Goal: Find contact information: Obtain details needed to contact an individual or organization

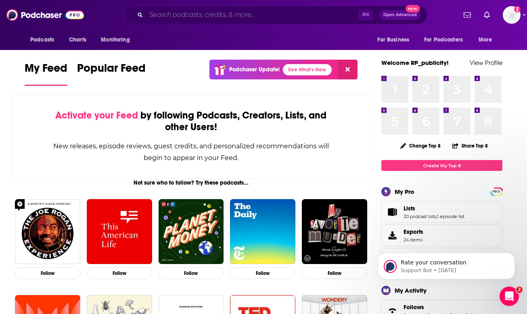
click at [205, 10] on input "Search podcasts, credits, & more..." at bounding box center [252, 14] width 212 height 13
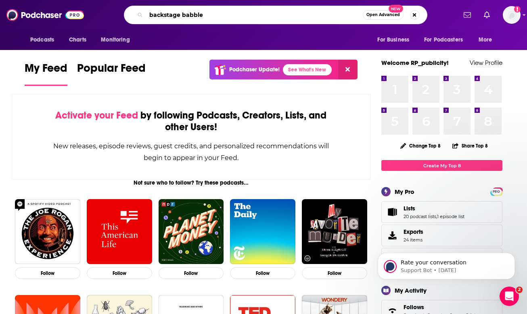
type input "backstage babble"
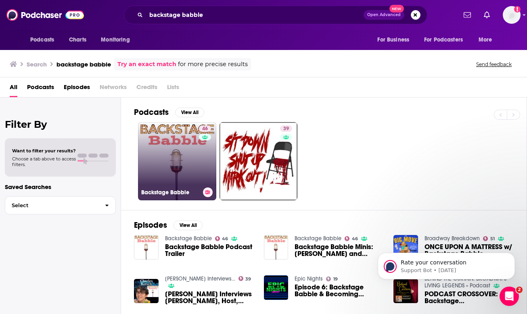
click at [159, 169] on link "46 Backstage Babble" at bounding box center [177, 161] width 78 height 78
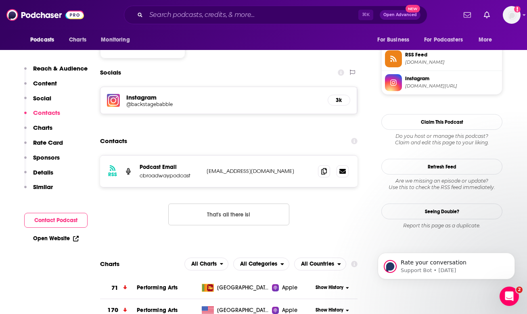
scroll to position [683, 0]
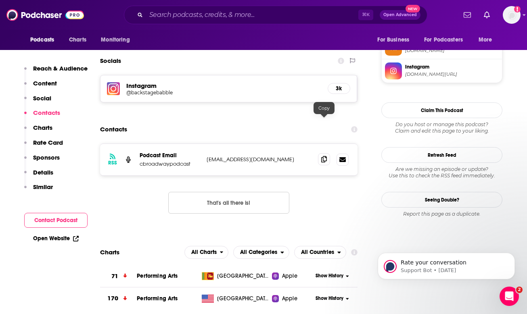
click at [326, 156] on icon at bounding box center [324, 159] width 6 height 6
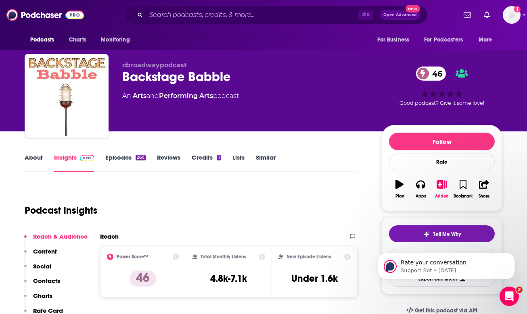
scroll to position [0, 0]
click at [39, 155] on link "About" at bounding box center [34, 163] width 18 height 19
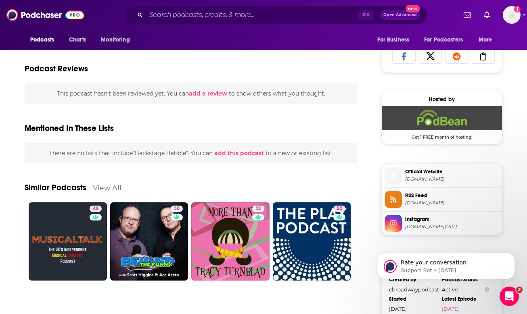
scroll to position [543, 0]
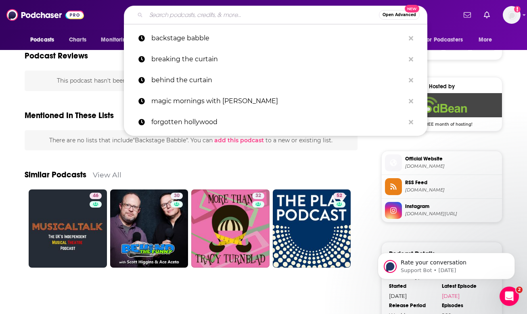
click at [240, 16] on input "Search podcasts, credits, & more..." at bounding box center [262, 14] width 233 height 13
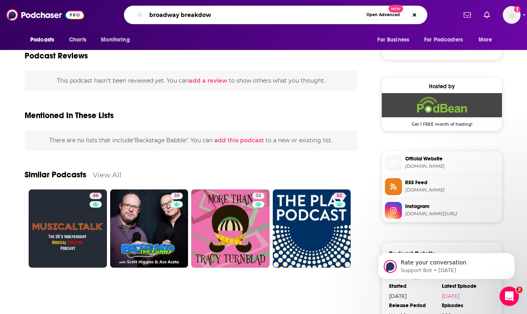
type input "broadway breakdown"
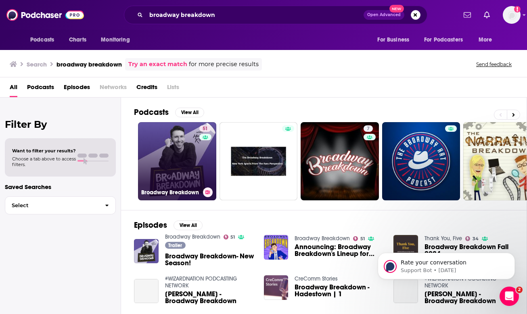
click at [178, 141] on link "51 Broadway Breakdown" at bounding box center [177, 161] width 78 height 78
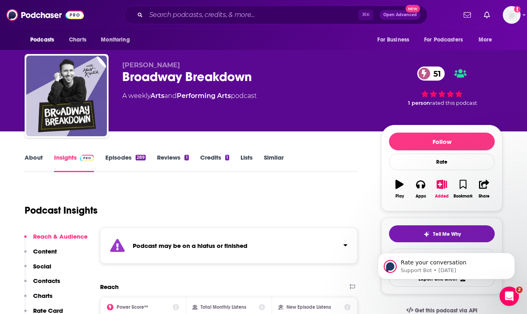
scroll to position [6, 0]
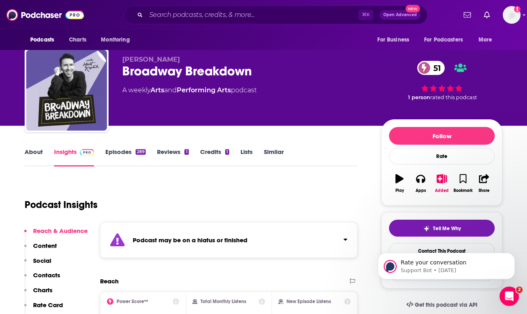
click at [132, 150] on link "Episodes 289" at bounding box center [125, 157] width 40 height 19
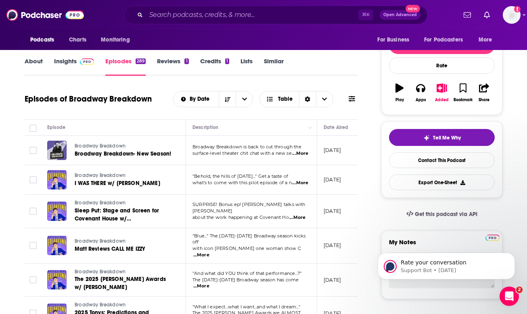
scroll to position [30, 0]
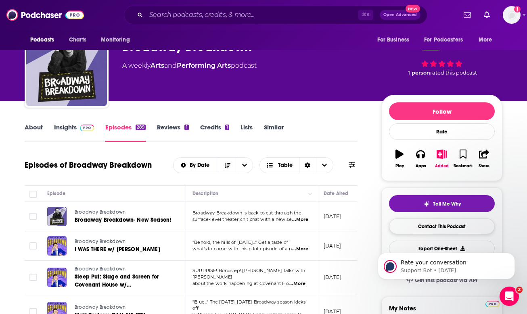
click at [419, 222] on link "Contact This Podcast" at bounding box center [442, 227] width 106 height 16
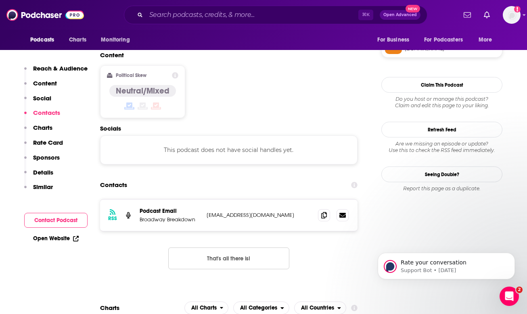
scroll to position [673, 0]
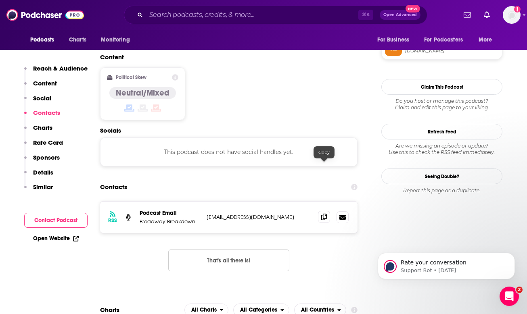
click at [322, 214] on icon at bounding box center [324, 217] width 6 height 6
click at [199, 19] on input "Search podcasts, credits, & more..." at bounding box center [252, 14] width 212 height 13
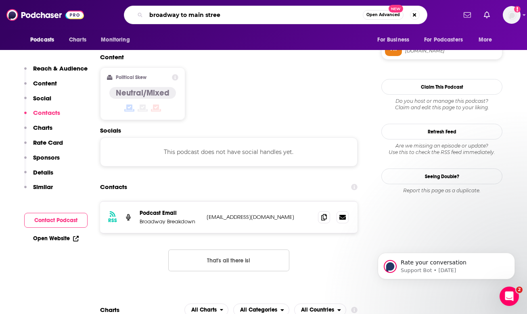
type input "broadway to [GEOGRAPHIC_DATA]"
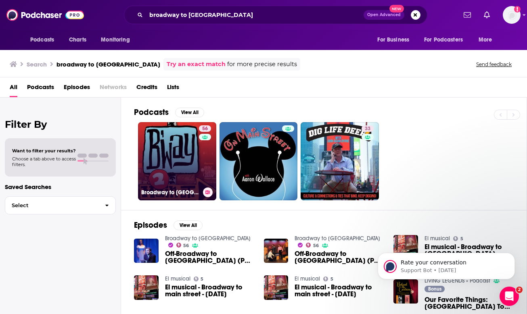
click at [197, 160] on link "[GEOGRAPHIC_DATA] to [GEOGRAPHIC_DATA]" at bounding box center [177, 161] width 78 height 78
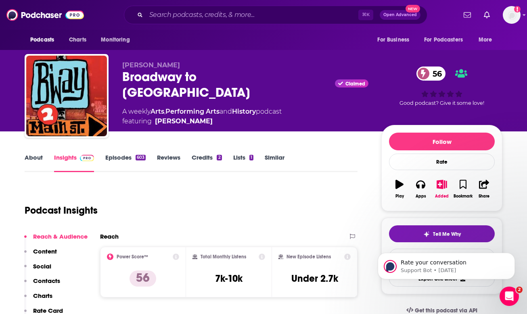
click at [124, 159] on link "Episodes 603" at bounding box center [125, 163] width 40 height 19
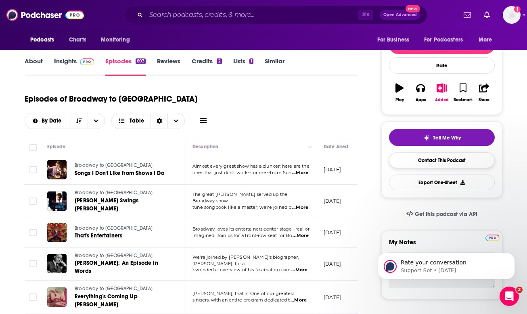
scroll to position [97, 0]
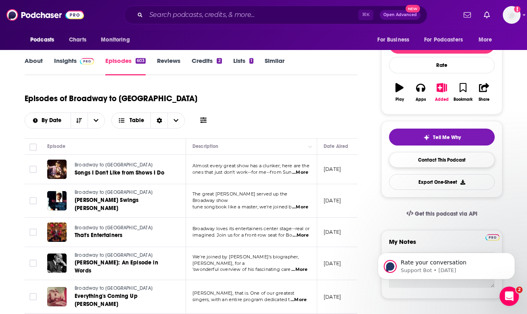
click at [446, 157] on link "Contact This Podcast" at bounding box center [442, 160] width 106 height 16
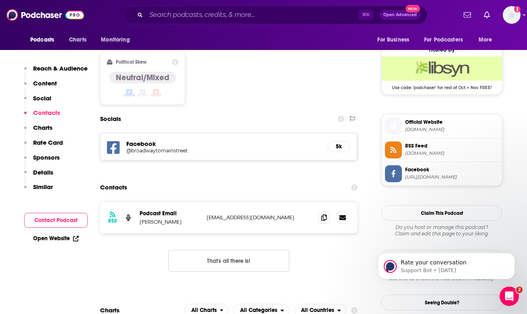
scroll to position [644, 0]
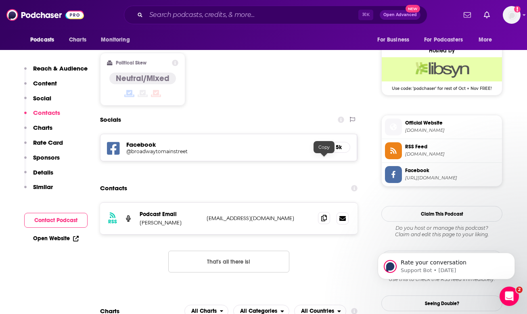
click at [324, 215] on icon at bounding box center [324, 218] width 6 height 6
click at [217, 19] on input "Search podcasts, credits, & more..." at bounding box center [252, 14] width 212 height 13
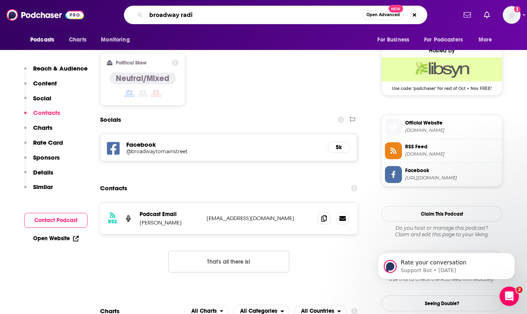
type input "broadway radio"
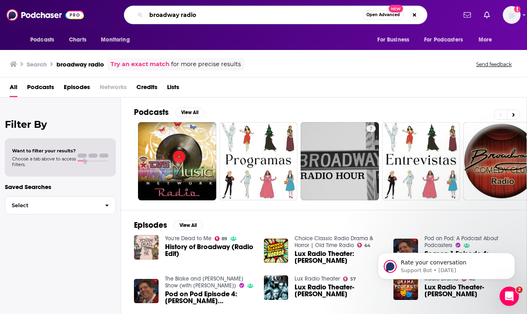
drag, startPoint x: 195, startPoint y: 15, endPoint x: 139, endPoint y: 15, distance: 55.3
click at [139, 15] on div "broadway radio Open Advanced New" at bounding box center [276, 15] width 304 height 19
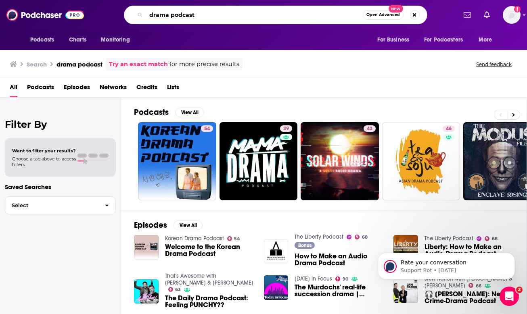
drag, startPoint x: 169, startPoint y: 15, endPoint x: 145, endPoint y: 15, distance: 24.2
click at [145, 15] on div "drama podcast Open Advanced New" at bounding box center [276, 15] width 304 height 19
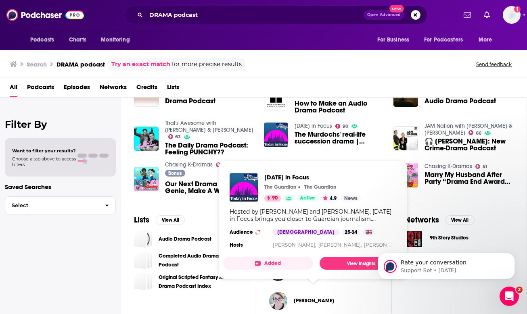
scroll to position [157, 0]
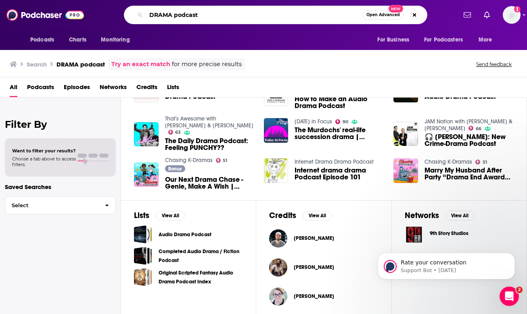
drag, startPoint x: 210, startPoint y: 13, endPoint x: 171, endPoint y: 13, distance: 38.3
click at [171, 13] on input "DRAMA podcast" at bounding box center [254, 14] width 217 height 13
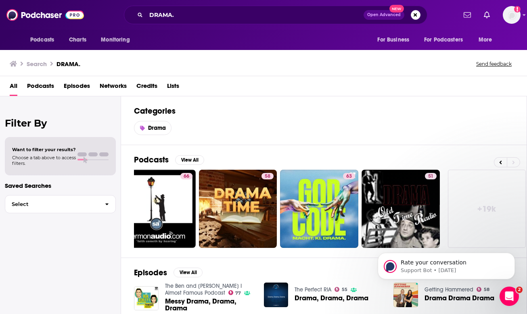
scroll to position [0, 345]
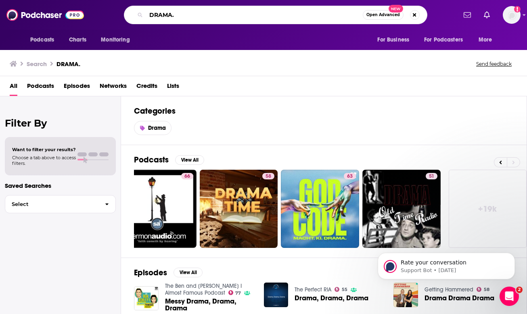
drag, startPoint x: 218, startPoint y: 17, endPoint x: 147, endPoint y: 16, distance: 71.0
click at [147, 16] on input "DRAMA." at bounding box center [254, 14] width 217 height 13
paste input "[PERSON_NAME] & [PERSON_NAME] - Podcast"
drag, startPoint x: 268, startPoint y: 15, endPoint x: 229, endPoint y: 16, distance: 39.6
click at [229, 16] on input "[PERSON_NAME] & [PERSON_NAME] - Podcast" at bounding box center [254, 14] width 217 height 13
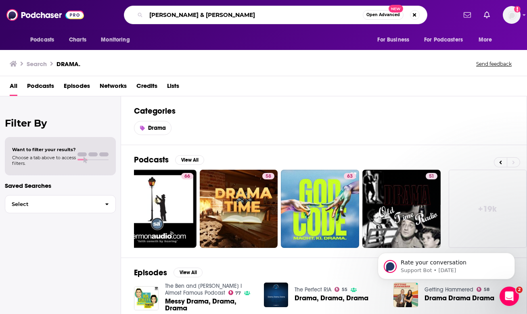
type input "[PERSON_NAME] & [PERSON_NAME]"
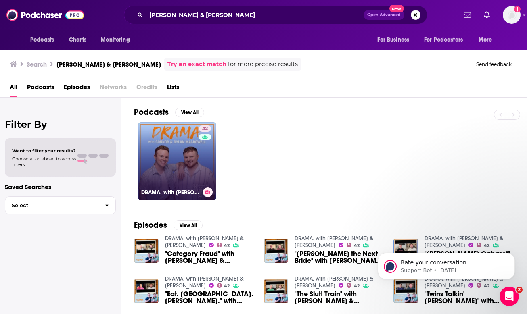
click at [163, 150] on link "42 DRAMA. with [PERSON_NAME] & [PERSON_NAME]" at bounding box center [177, 161] width 78 height 78
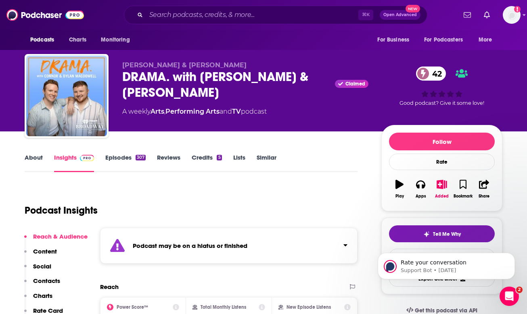
click at [134, 161] on link "Episodes 307" at bounding box center [125, 163] width 40 height 19
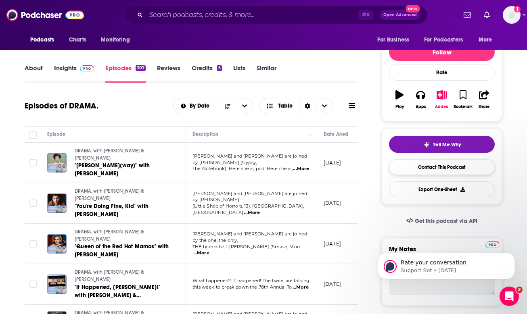
click at [450, 169] on link "Contact This Podcast" at bounding box center [442, 167] width 106 height 16
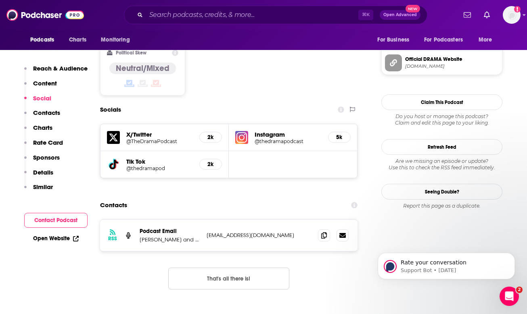
scroll to position [693, 0]
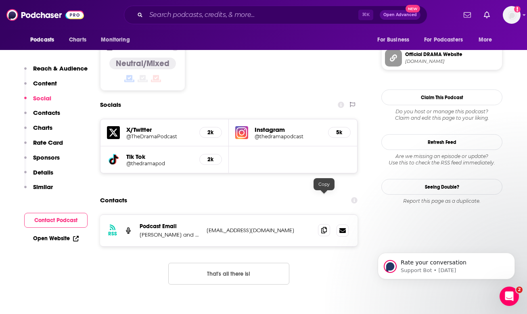
click at [325, 227] on icon at bounding box center [324, 230] width 6 height 6
click at [237, 20] on input "Search podcasts, credits, & more..." at bounding box center [252, 14] width 212 height 13
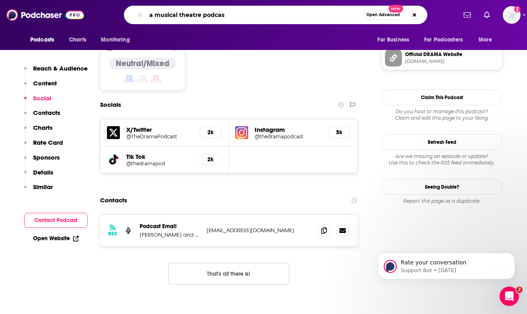
type input "a musical theatre podcast"
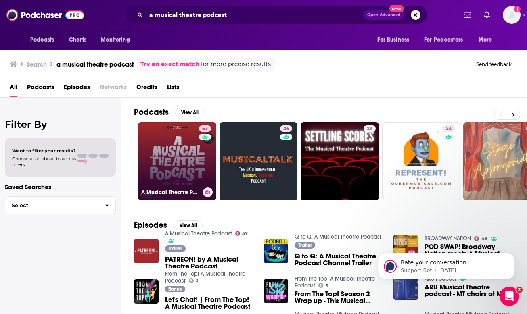
click at [194, 162] on link "57 A Musical Theatre Podcast" at bounding box center [177, 161] width 78 height 78
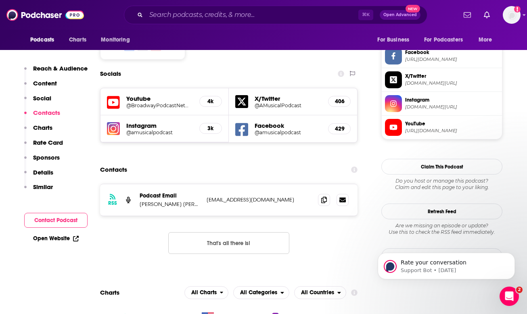
scroll to position [750, 0]
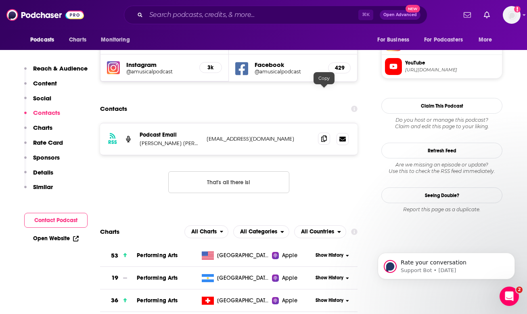
click at [325, 136] on icon at bounding box center [324, 139] width 6 height 6
click at [241, 10] on input "Search podcasts, credits, & more..." at bounding box center [252, 14] width 212 height 13
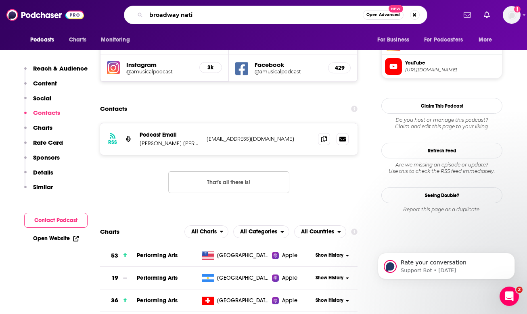
type input "broadway natio"
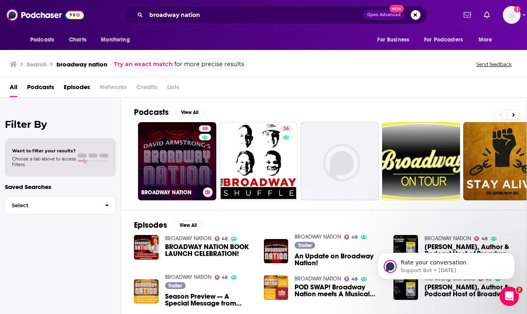
click at [177, 157] on link "48 BROADWAY NATION" at bounding box center [177, 161] width 78 height 78
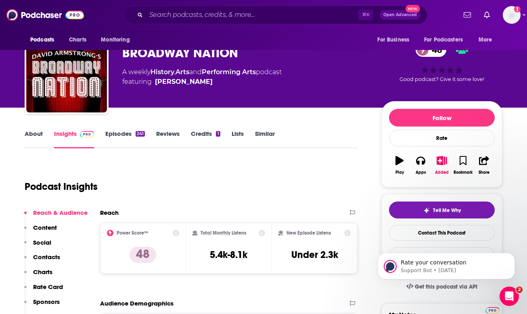
scroll to position [19, 0]
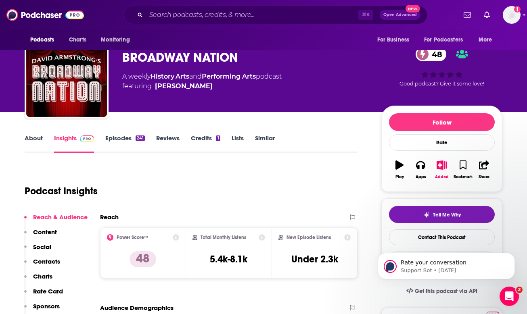
click at [123, 144] on link "Episodes 241" at bounding box center [125, 143] width 40 height 19
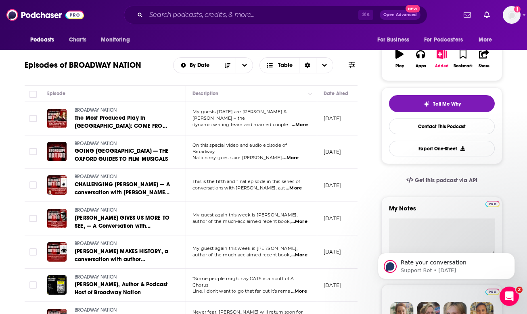
scroll to position [126, 0]
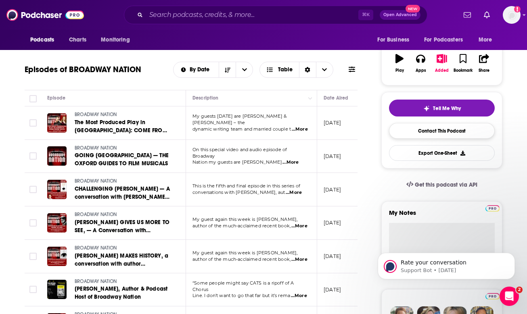
click at [436, 129] on link "Contact This Podcast" at bounding box center [442, 131] width 106 height 16
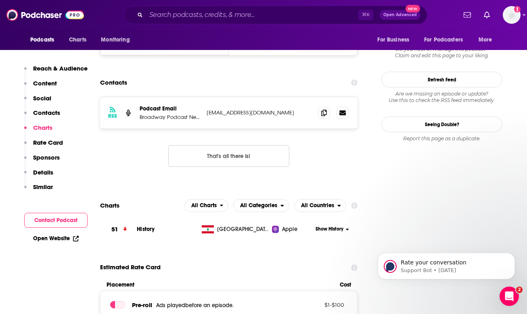
scroll to position [727, 0]
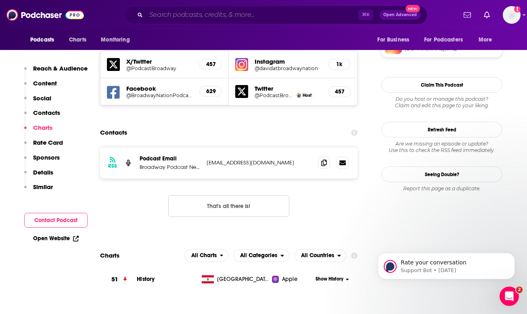
click at [210, 17] on input "Search podcasts, credits, & more..." at bounding box center [252, 14] width 212 height 13
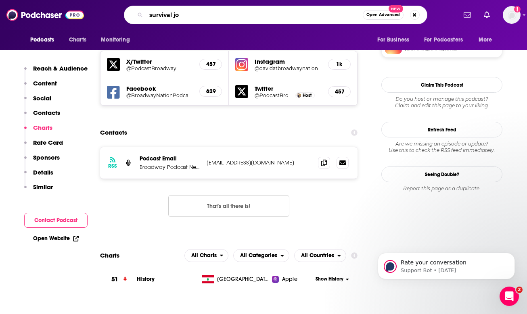
type input "survival job"
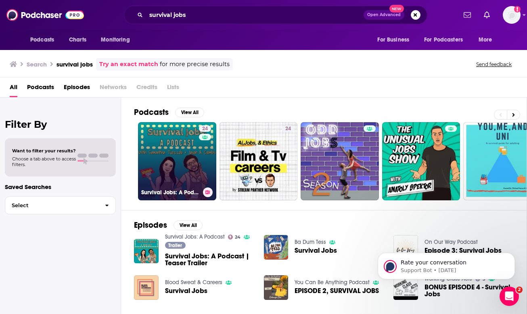
click at [174, 161] on link "24 Survival Jobs: A Podcast" at bounding box center [177, 161] width 78 height 78
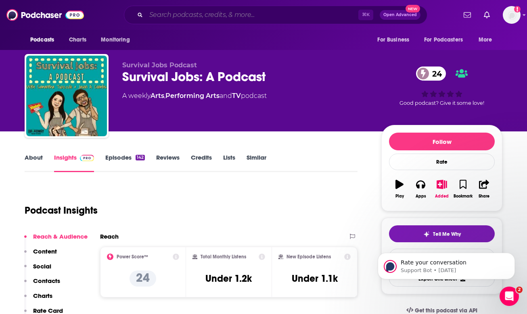
click at [244, 11] on input "Search podcasts, credits, & more..." at bounding box center [252, 14] width 212 height 13
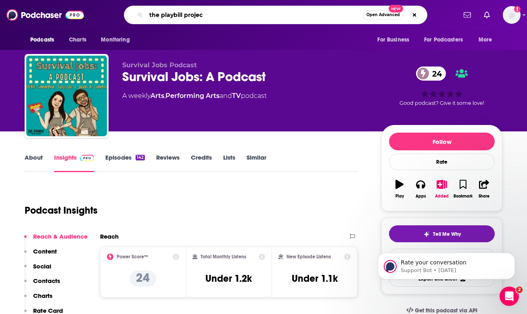
type input "the playbill project"
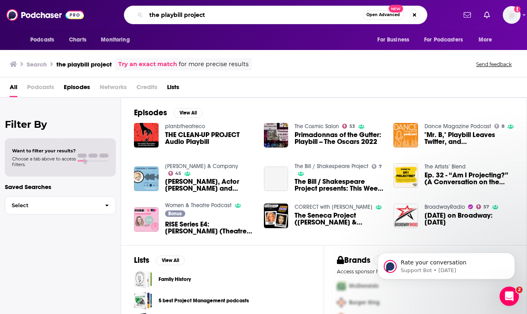
drag, startPoint x: 254, startPoint y: 12, endPoint x: 134, endPoint y: 10, distance: 119.5
click at [133, 11] on div "the playbill project Open Advanced New" at bounding box center [276, 15] width 304 height 19
type input "baring it all"
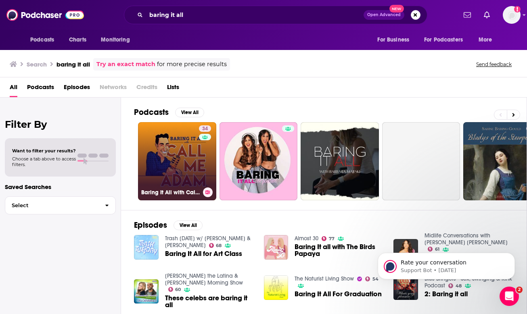
click at [160, 149] on link "34 Baring It All with Call Me [PERSON_NAME]" at bounding box center [177, 161] width 78 height 78
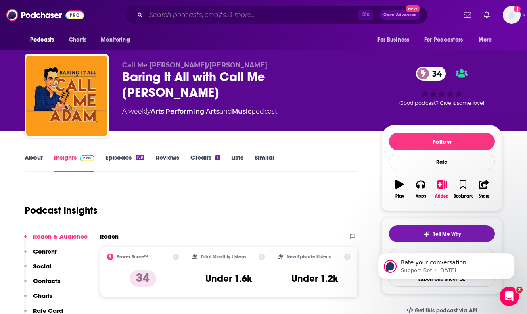
click at [287, 17] on input "Search podcasts, credits, & more..." at bounding box center [252, 14] width 212 height 13
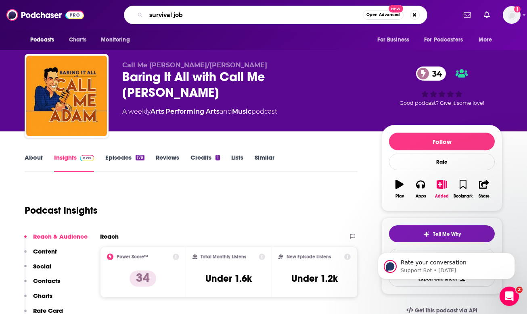
type input "survival jobs"
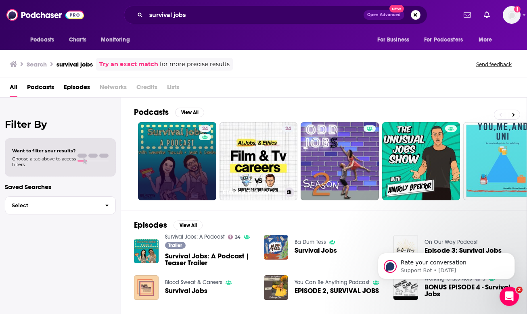
click at [191, 149] on link "24" at bounding box center [177, 161] width 78 height 78
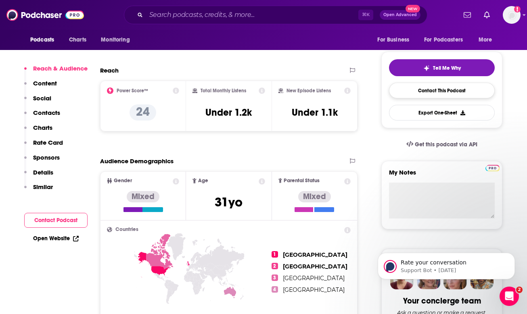
click at [443, 88] on link "Contact This Podcast" at bounding box center [442, 91] width 106 height 16
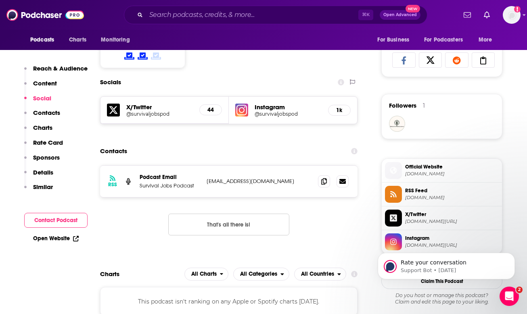
scroll to position [527, 0]
click at [322, 180] on icon at bounding box center [324, 181] width 6 height 6
click at [256, 16] on input "Search podcasts, credits, & more..." at bounding box center [252, 14] width 212 height 13
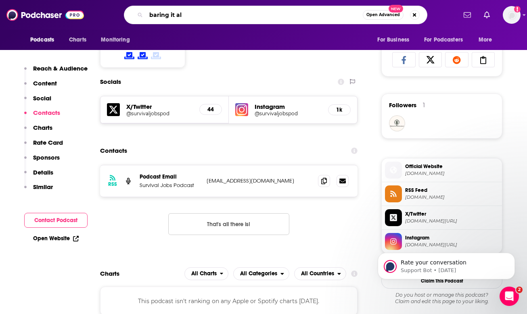
type input "baring it all"
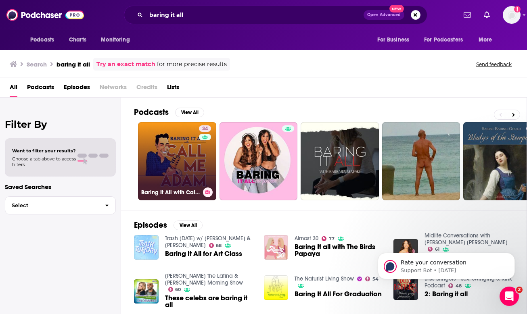
click at [190, 174] on link "34 Baring It All with Call Me [PERSON_NAME]" at bounding box center [177, 161] width 78 height 78
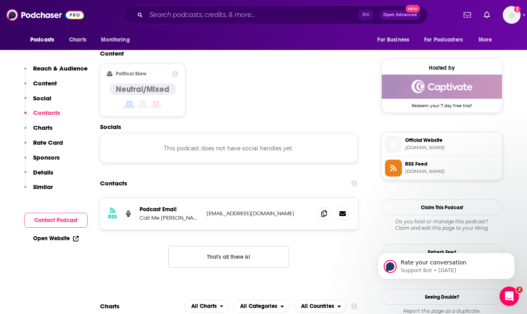
scroll to position [631, 0]
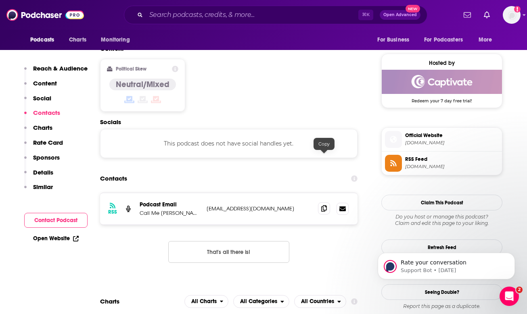
click at [327, 205] on icon at bounding box center [324, 208] width 6 height 6
click at [249, 11] on input "Search podcasts, credits, & more..." at bounding box center [252, 14] width 212 height 13
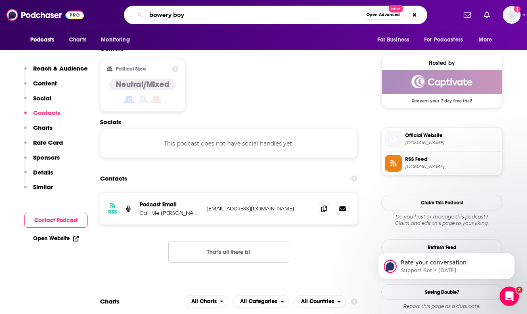
type input "bowery boys"
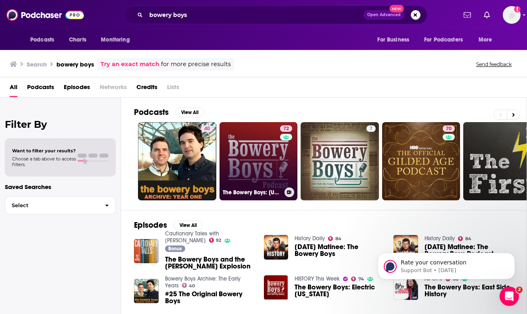
click at [263, 166] on link "72 The Bowery Boys: [US_STATE] City History" at bounding box center [259, 161] width 78 height 78
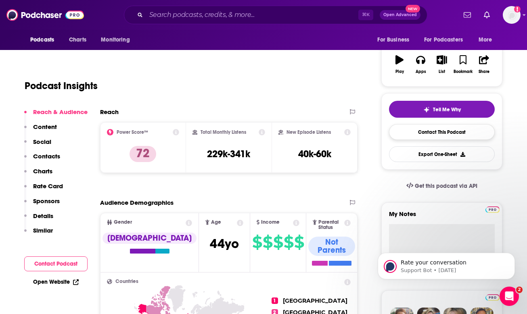
click at [451, 129] on link "Contact This Podcast" at bounding box center [442, 132] width 106 height 16
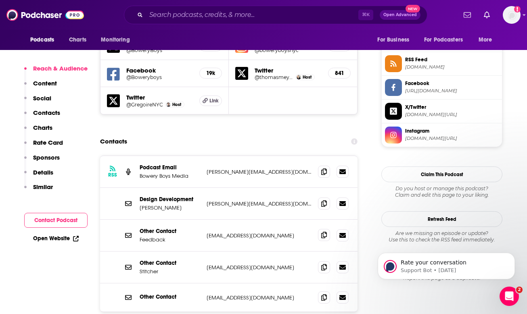
scroll to position [729, 0]
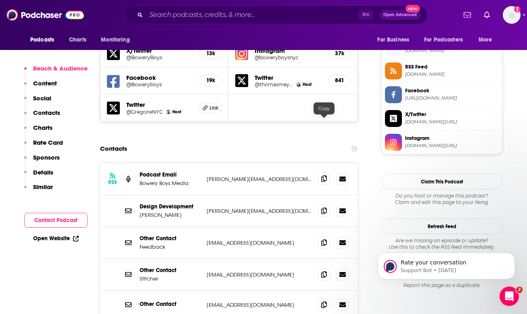
click at [324, 176] on icon at bounding box center [324, 179] width 6 height 6
click at [262, 15] on input "Search podcasts, credits, & more..." at bounding box center [252, 14] width 212 height 13
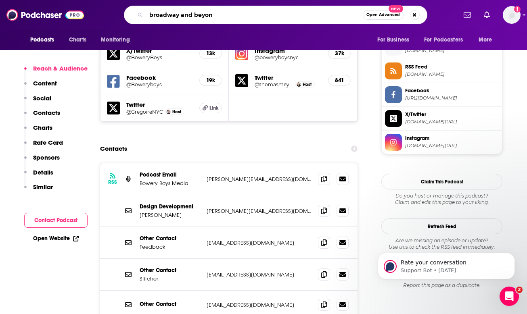
type input "broadway and beyond"
